Goal: Answer question/provide support

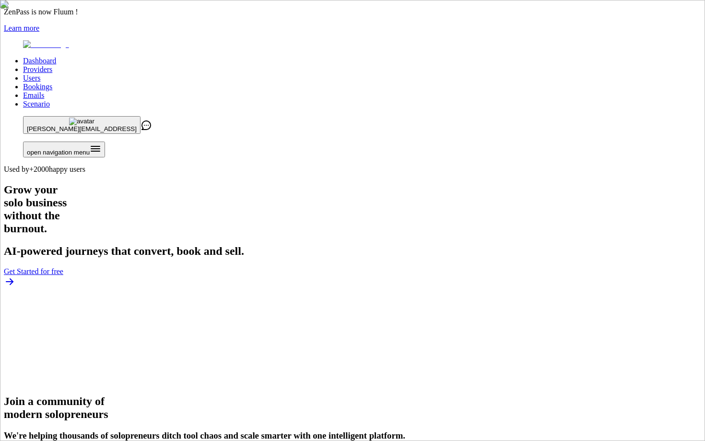
click at [40, 74] on link "Users" at bounding box center [31, 78] width 17 height 8
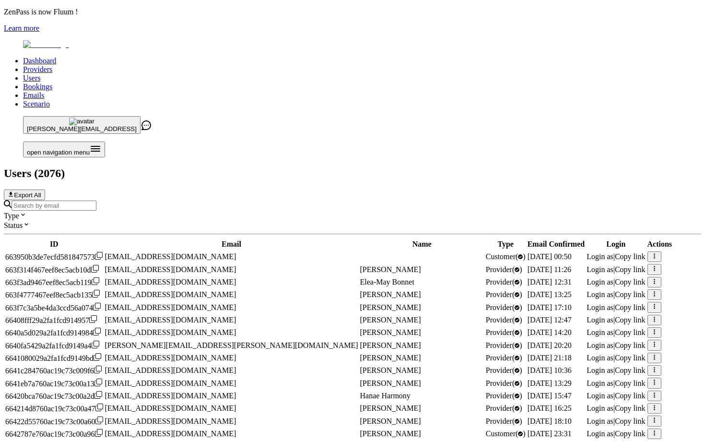
click at [304, 200] on div at bounding box center [353, 205] width 698 height 11
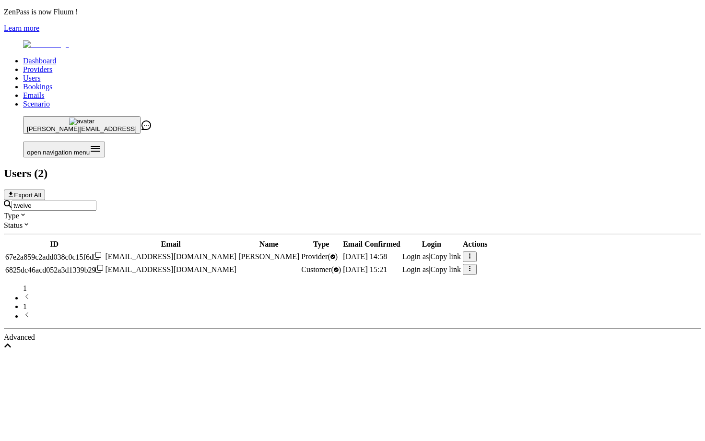
type input "twelve"
click at [429, 252] on span "Login as" at bounding box center [415, 256] width 27 height 8
